Goal: Task Accomplishment & Management: Use online tool/utility

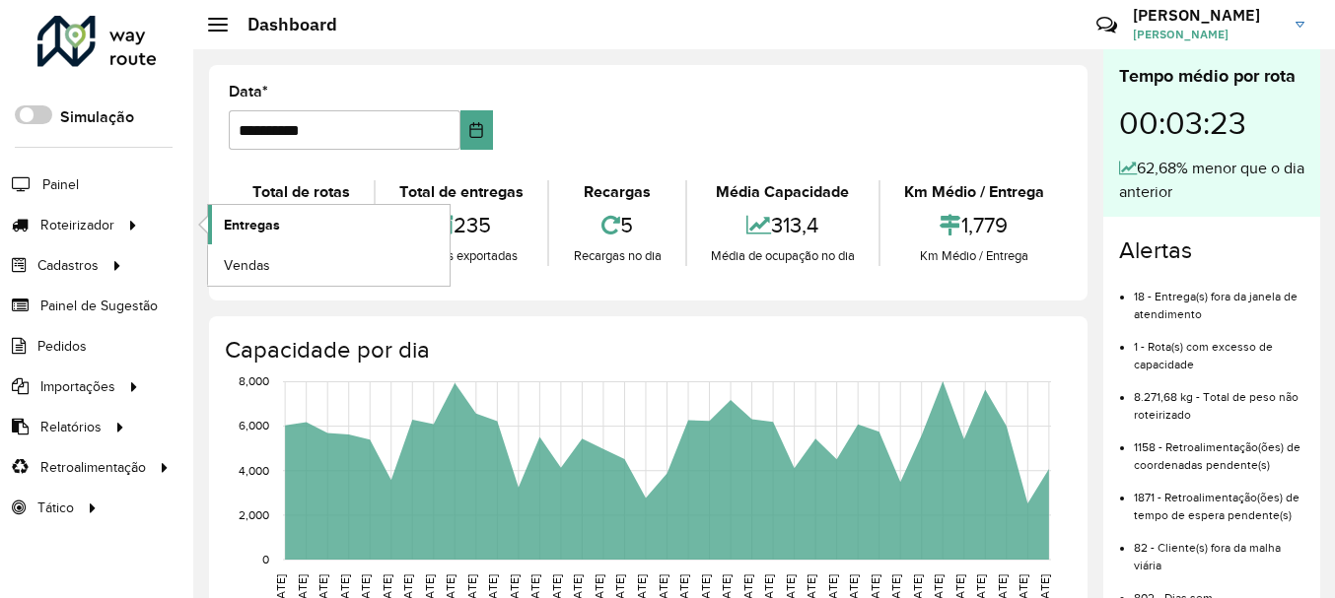
click at [239, 219] on span "Entregas" at bounding box center [252, 225] width 56 height 21
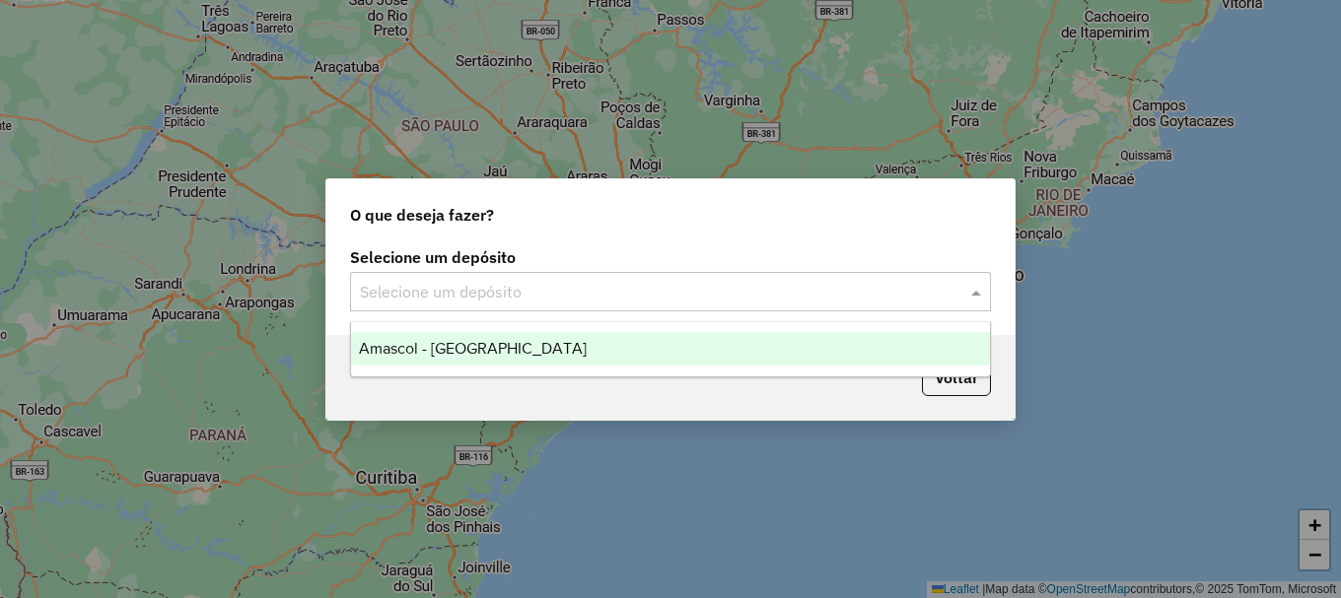
click at [457, 288] on input "text" at bounding box center [651, 293] width 582 height 24
click at [458, 346] on span "Amascol - Boa Vista" at bounding box center [473, 348] width 228 height 17
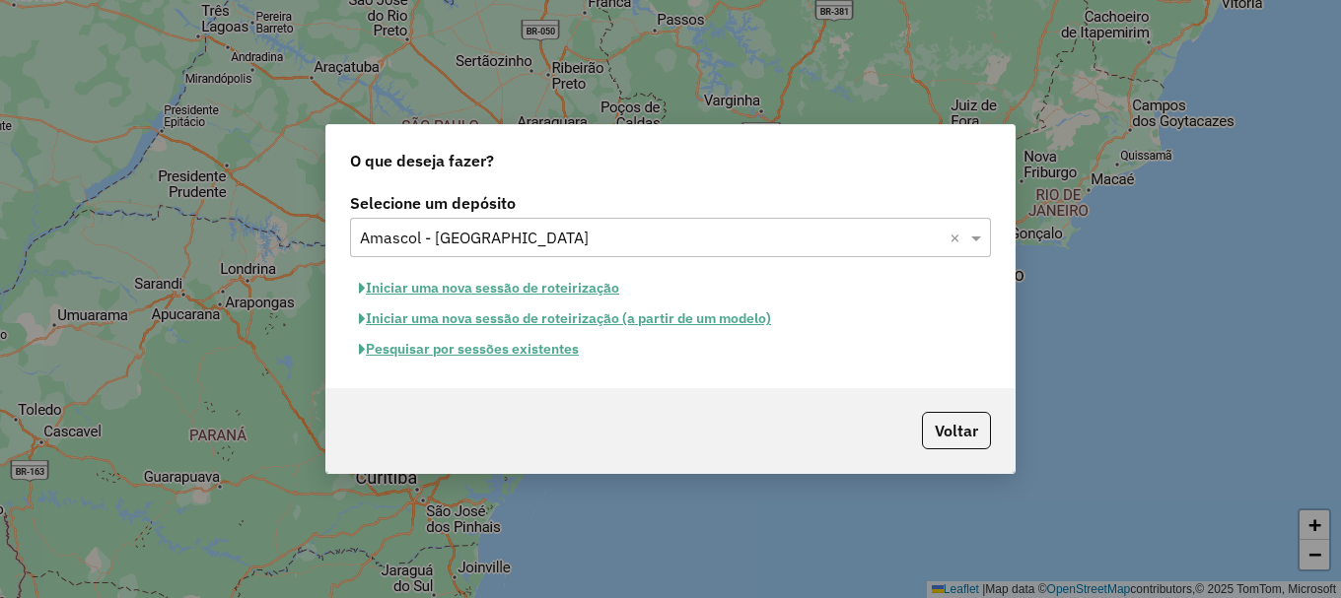
click at [533, 351] on button "Pesquisar por sessões existentes" at bounding box center [469, 349] width 238 height 31
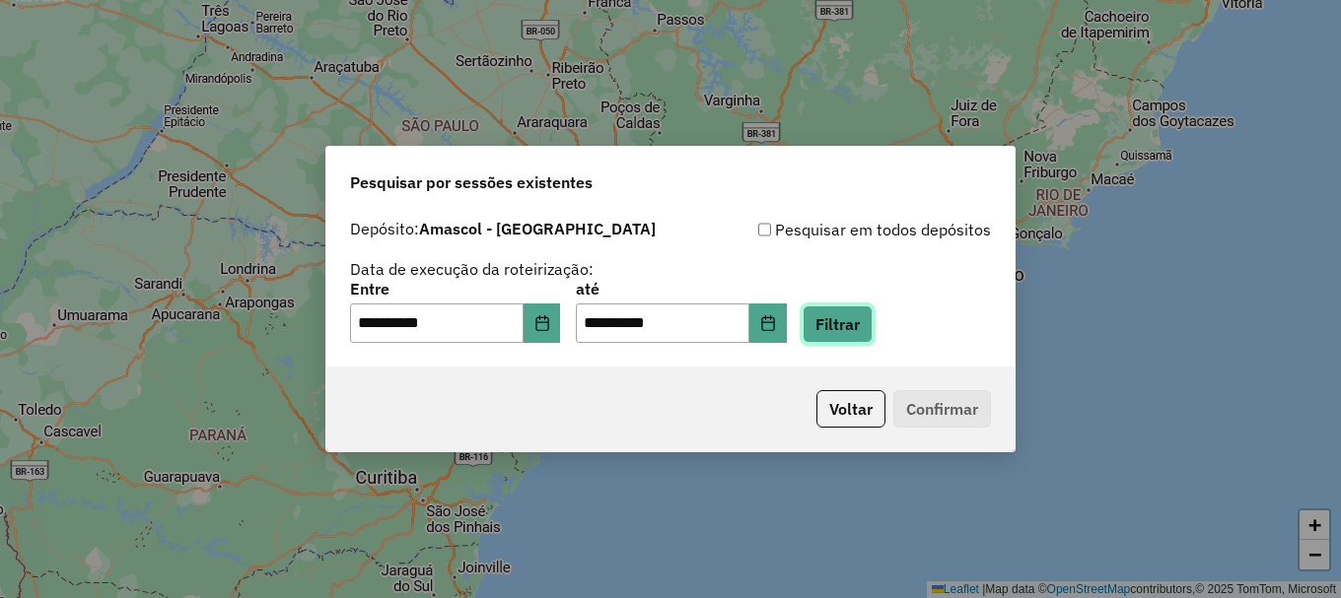
click at [867, 331] on button "Filtrar" at bounding box center [838, 324] width 70 height 37
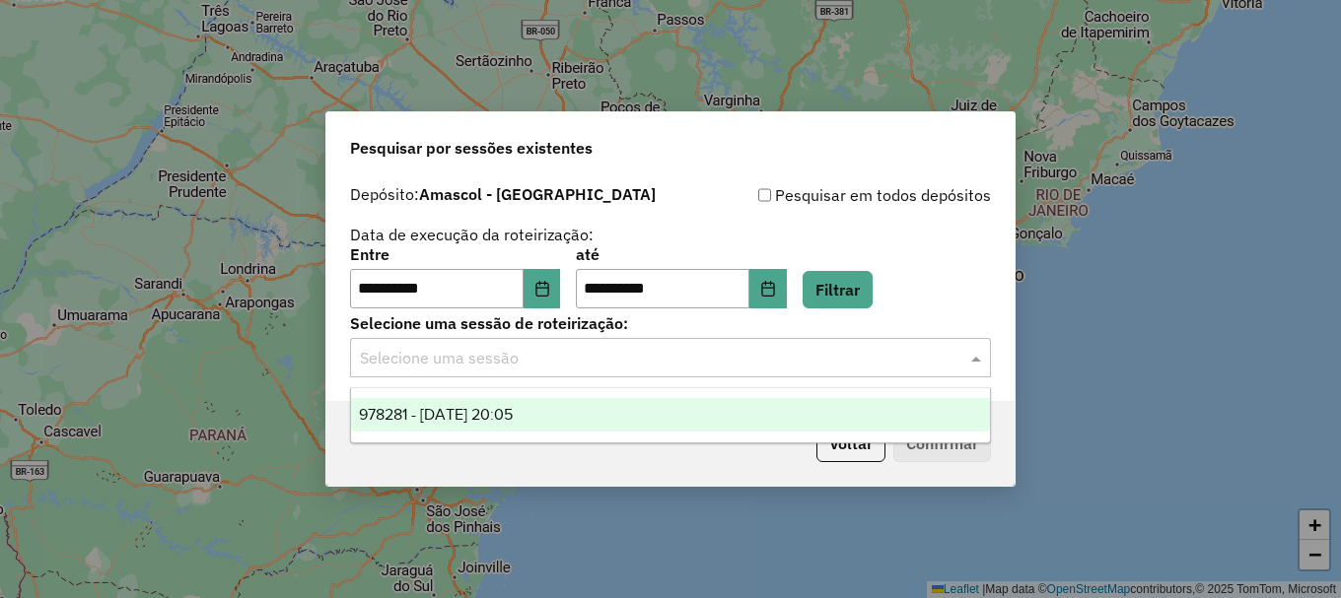
click at [663, 354] on input "text" at bounding box center [651, 359] width 582 height 24
click at [645, 411] on div "978281 - 12/08/2025 20:05" at bounding box center [670, 415] width 639 height 34
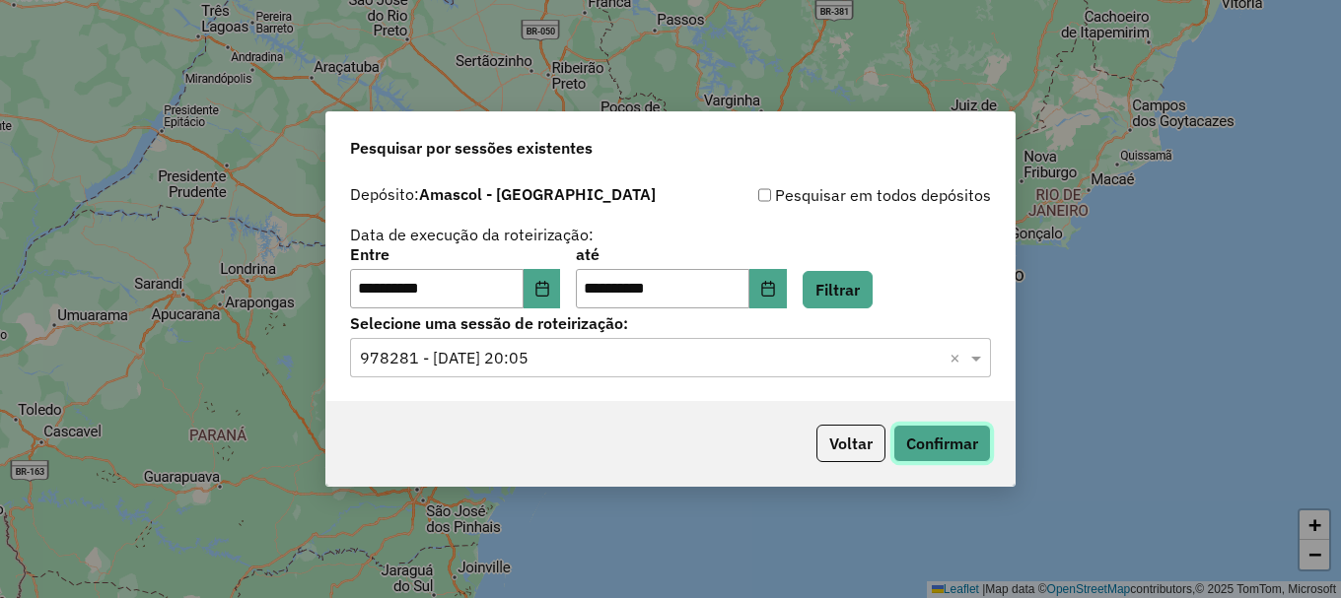
click at [934, 450] on button "Confirmar" at bounding box center [942, 443] width 98 height 37
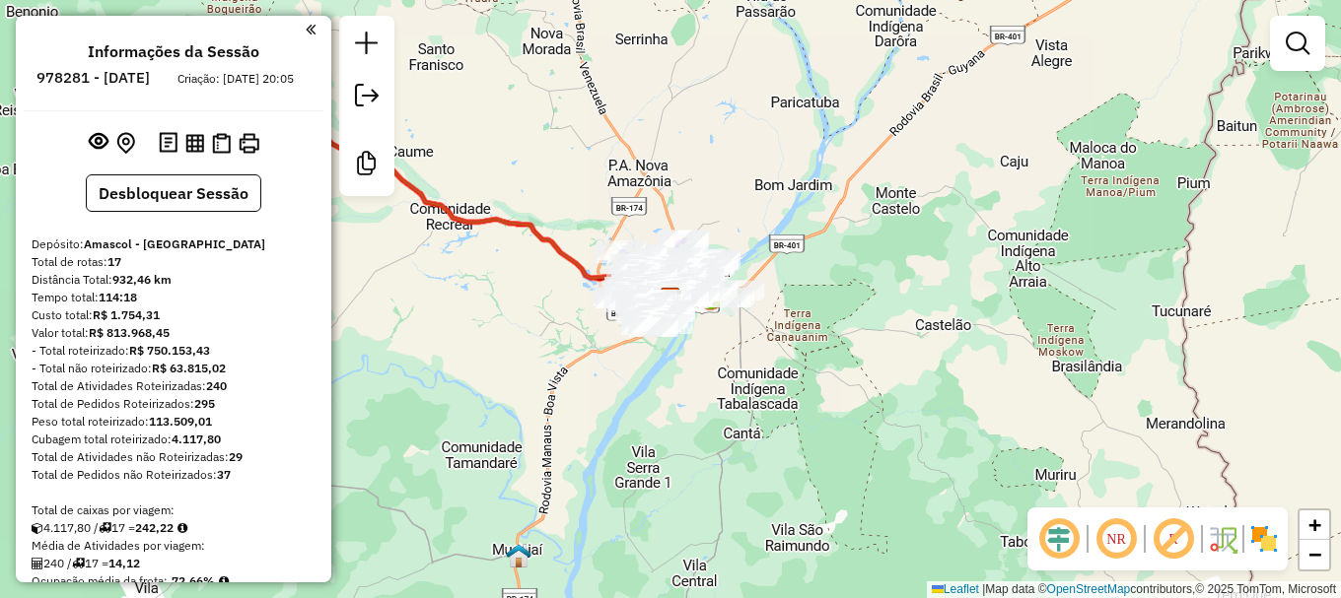
click at [875, 109] on div "Janela de atendimento Grade de atendimento Capacidade Transportadoras Veículos …" at bounding box center [670, 299] width 1341 height 598
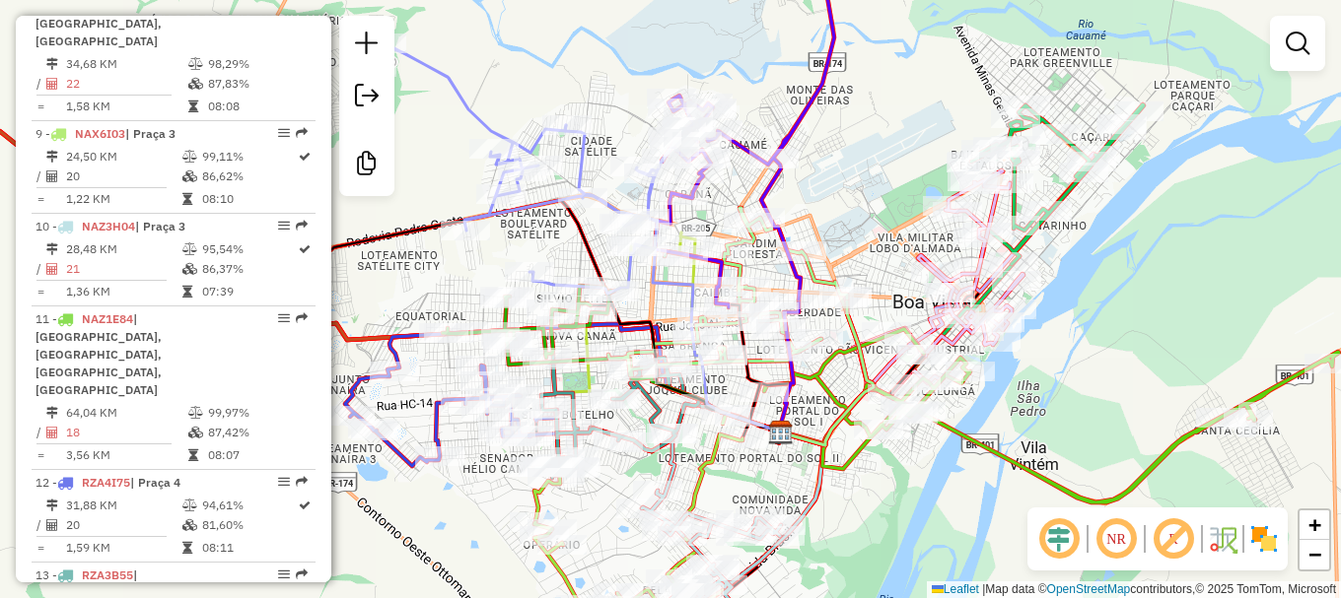
scroll to position [1479, 0]
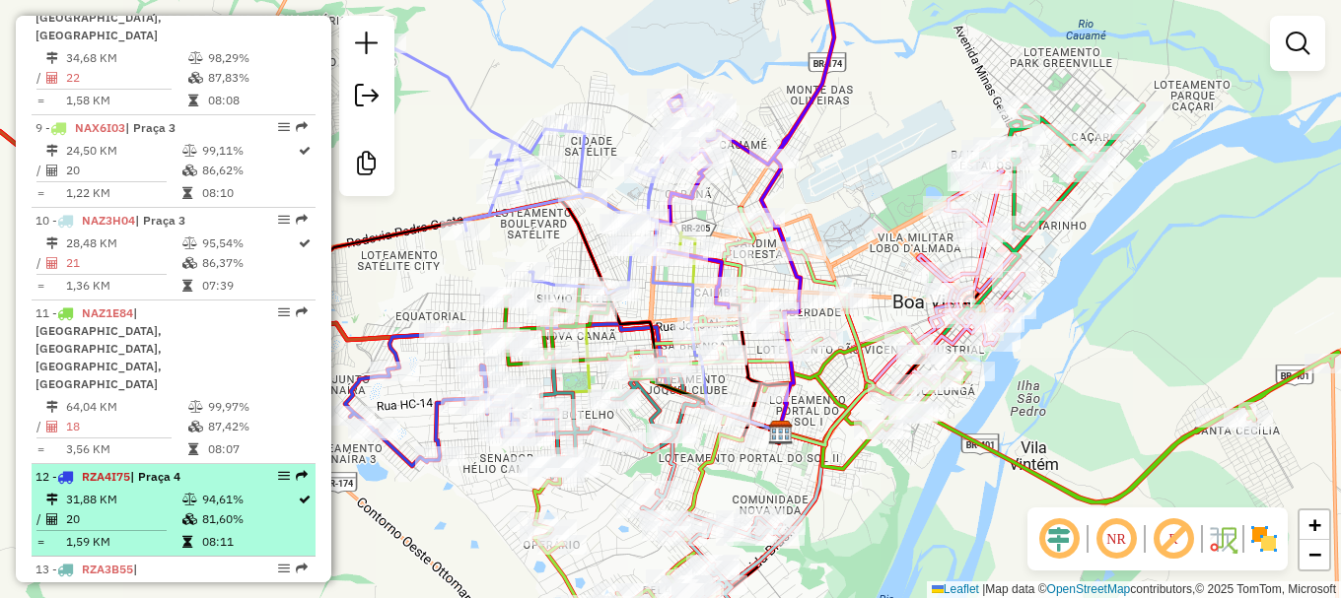
click at [154, 464] on li "12 - RZA4I75 | Praça 4 31,88 KM 94,61% / 20 81,60% = 1,59 KM 08:11" at bounding box center [174, 510] width 284 height 93
select select "**********"
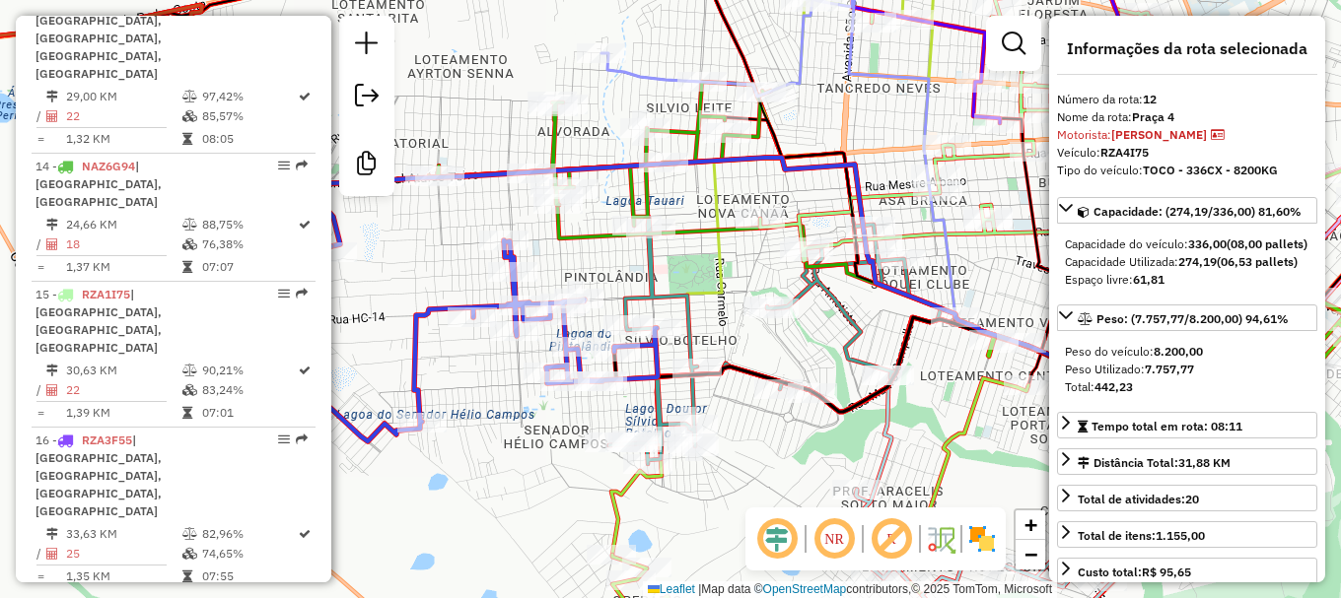
scroll to position [2070, 0]
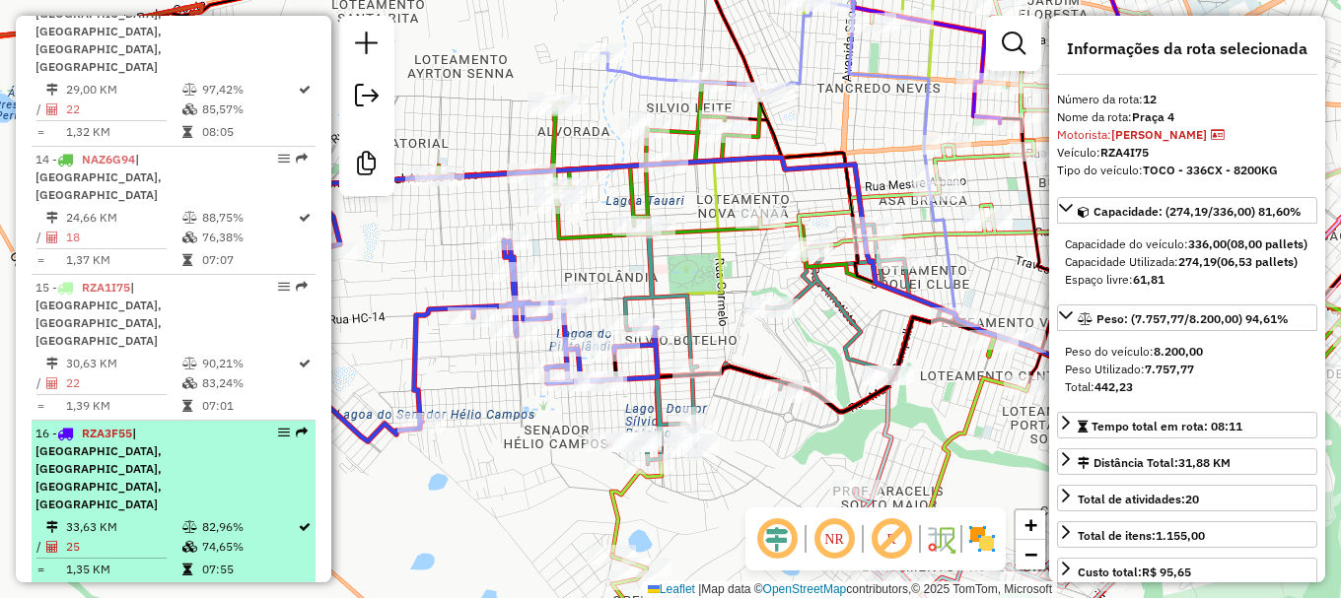
click at [175, 518] on td "33,63 KM" at bounding box center [123, 528] width 116 height 20
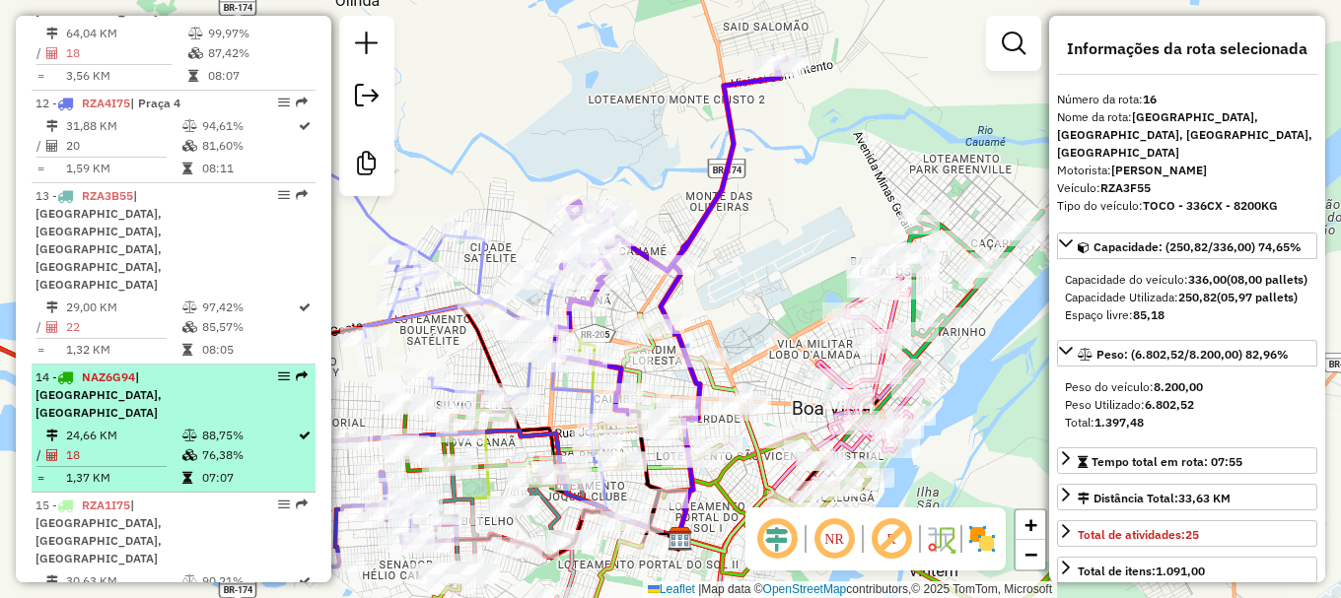
scroll to position [1873, 0]
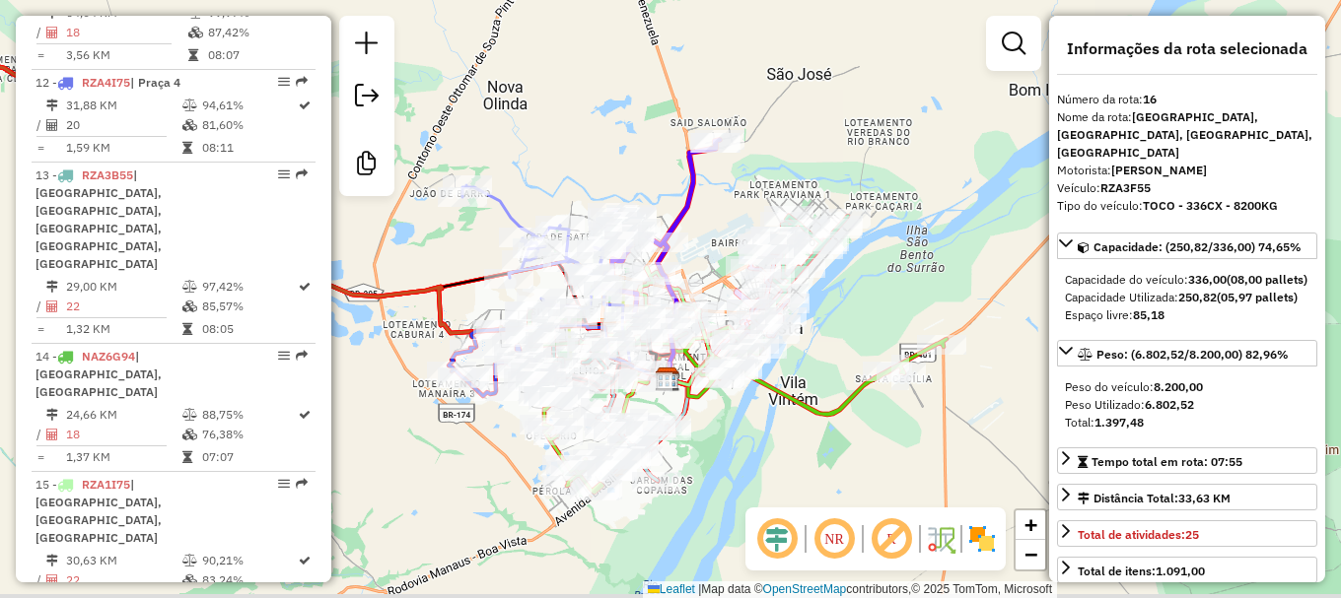
drag, startPoint x: 794, startPoint y: 392, endPoint x: 910, endPoint y: 311, distance: 142.2
click at [899, 320] on div "Janela de atendimento Grade de atendimento Capacidade Transportadoras Veículos …" at bounding box center [670, 299] width 1341 height 598
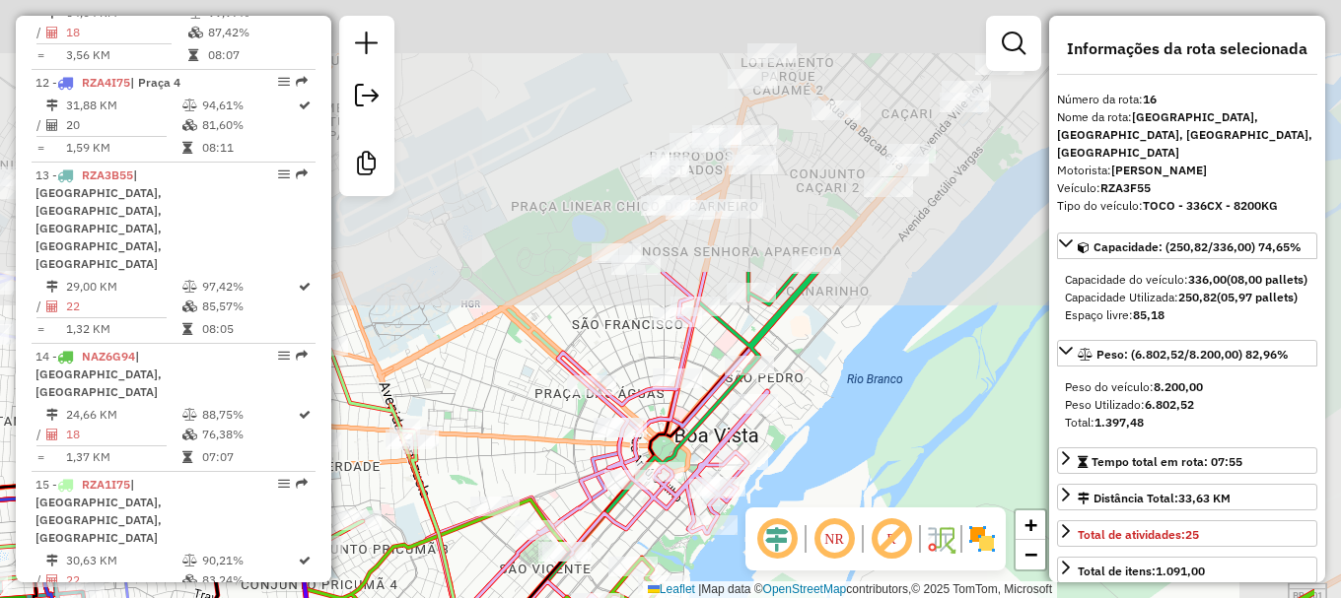
drag, startPoint x: 966, startPoint y: 222, endPoint x: 817, endPoint y: 481, distance: 299.0
click at [817, 481] on div "Janela de atendimento Grade de atendimento Capacidade Transportadoras Veículos …" at bounding box center [670, 299] width 1341 height 598
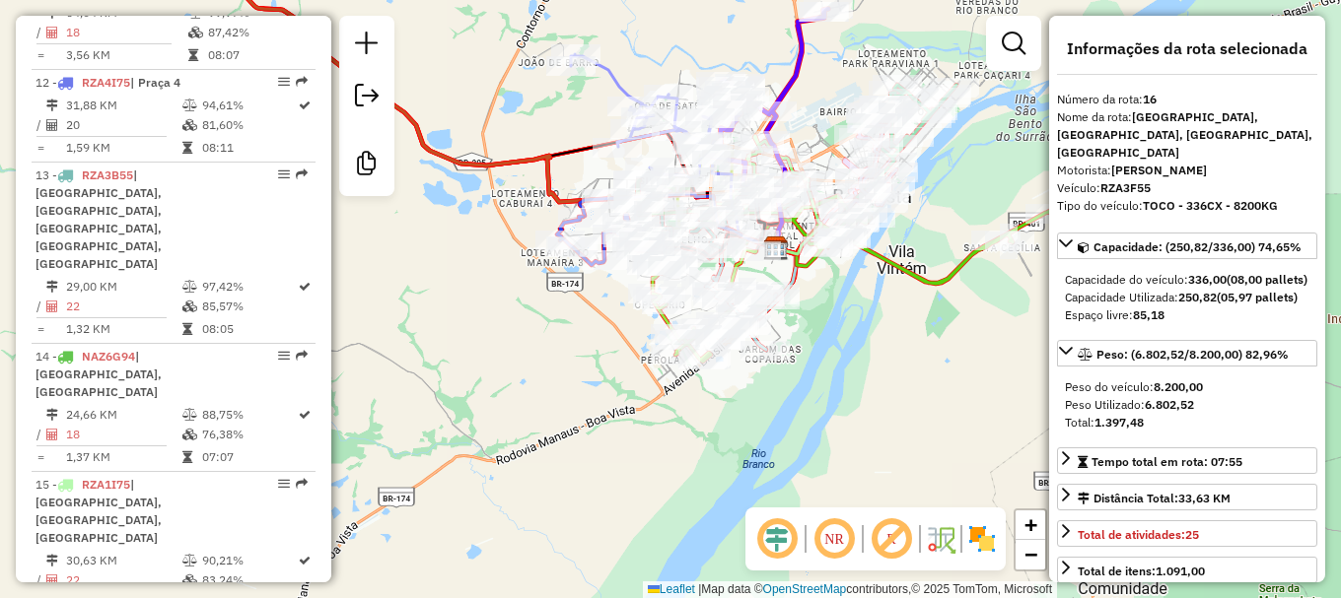
drag, startPoint x: 710, startPoint y: 237, endPoint x: 966, endPoint y: 185, distance: 261.4
click at [966, 185] on div "Janela de atendimento Grade de atendimento Capacidade Transportadoras Veículos …" at bounding box center [670, 299] width 1341 height 598
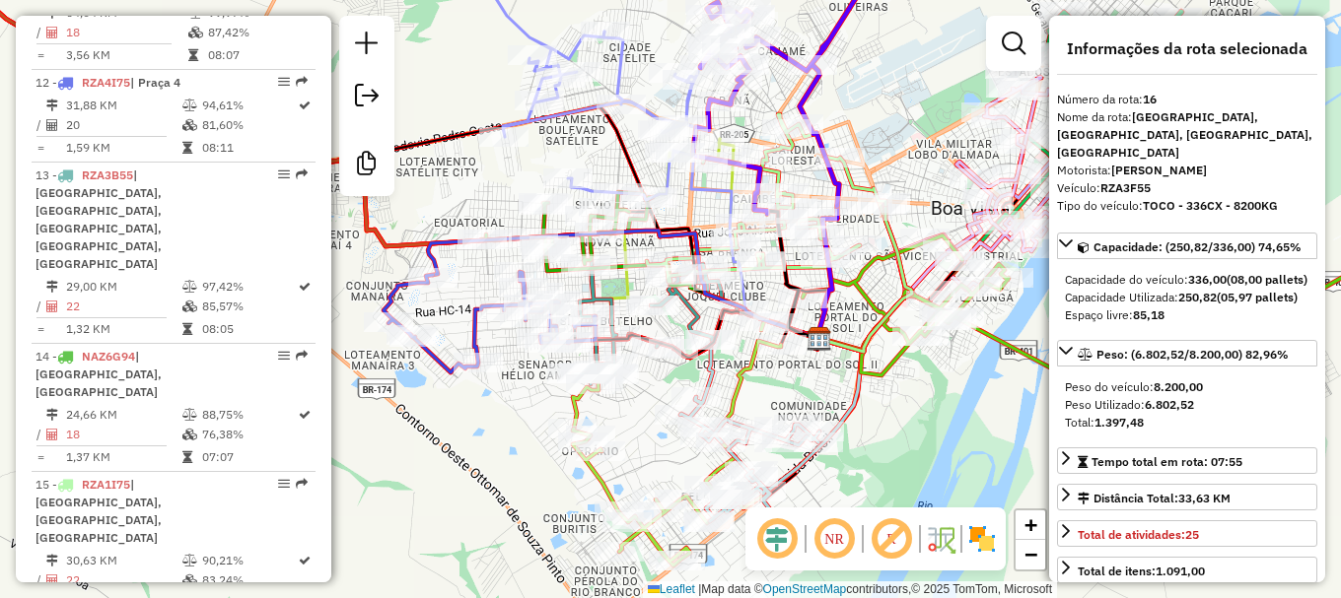
drag, startPoint x: 792, startPoint y: 126, endPoint x: 911, endPoint y: 103, distance: 121.6
click at [911, 103] on div "Janela de atendimento Grade de atendimento Capacidade Transportadoras Veículos …" at bounding box center [670, 299] width 1341 height 598
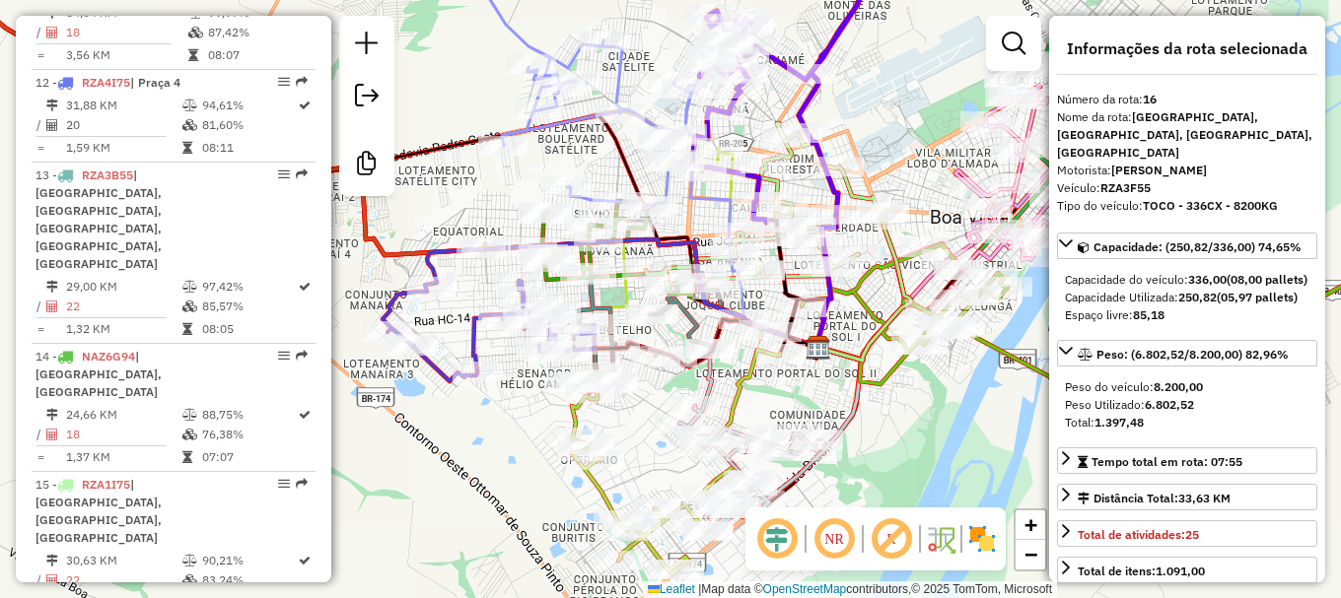
click at [914, 94] on div "Janela de atendimento Grade de atendimento Capacidade Transportadoras Veículos …" at bounding box center [670, 299] width 1341 height 598
